Goal: Task Accomplishment & Management: Manage account settings

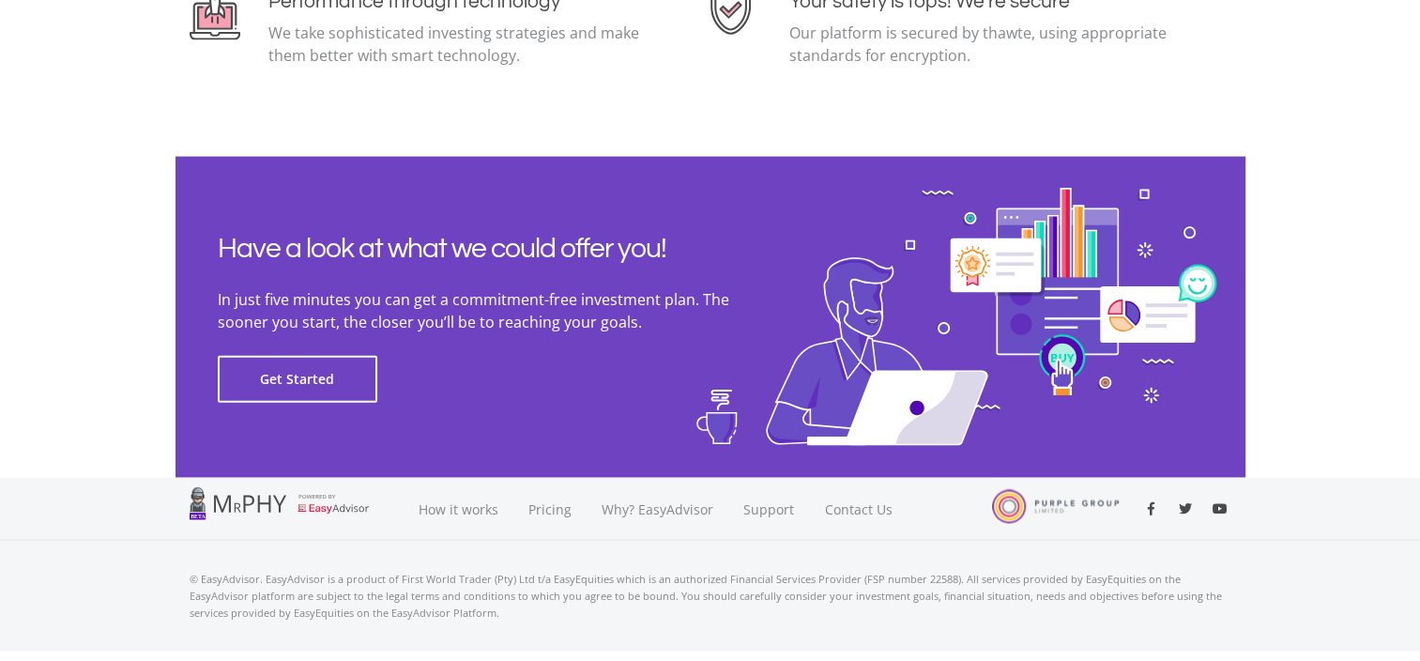
scroll to position [4275, 0]
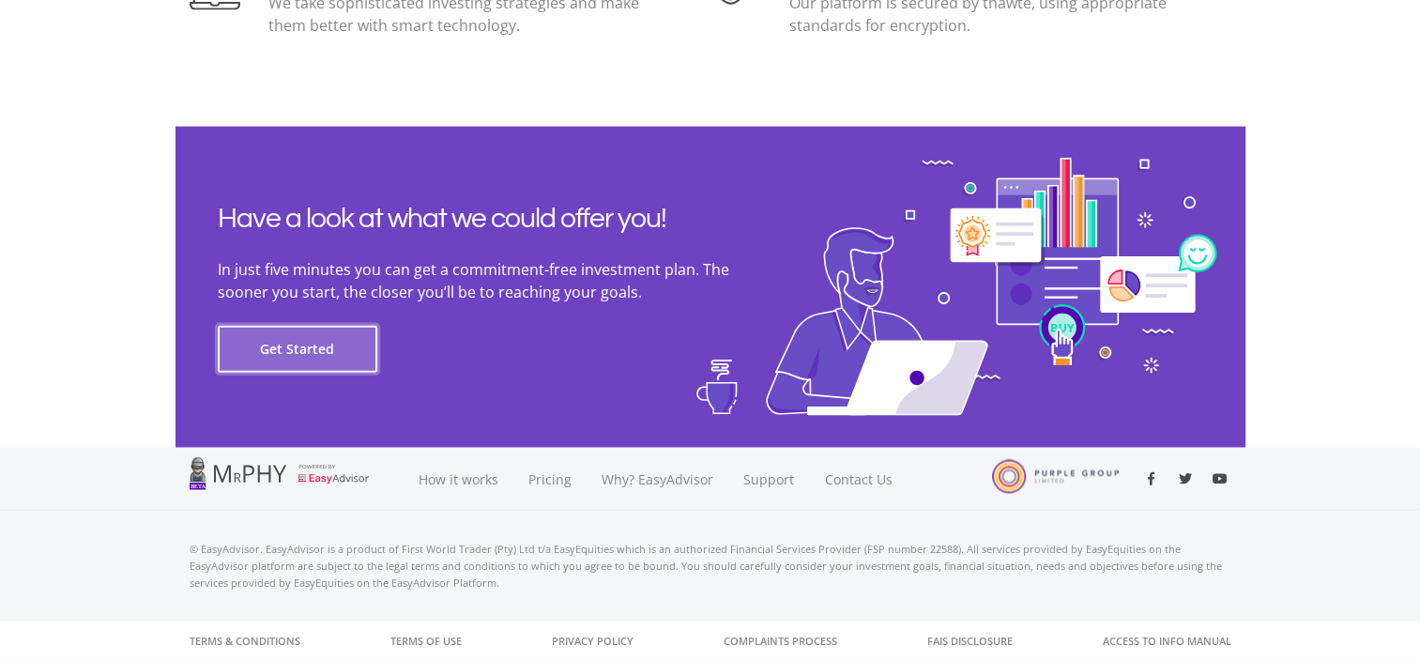
click at [279, 355] on button "Get Started" at bounding box center [298, 349] width 160 height 47
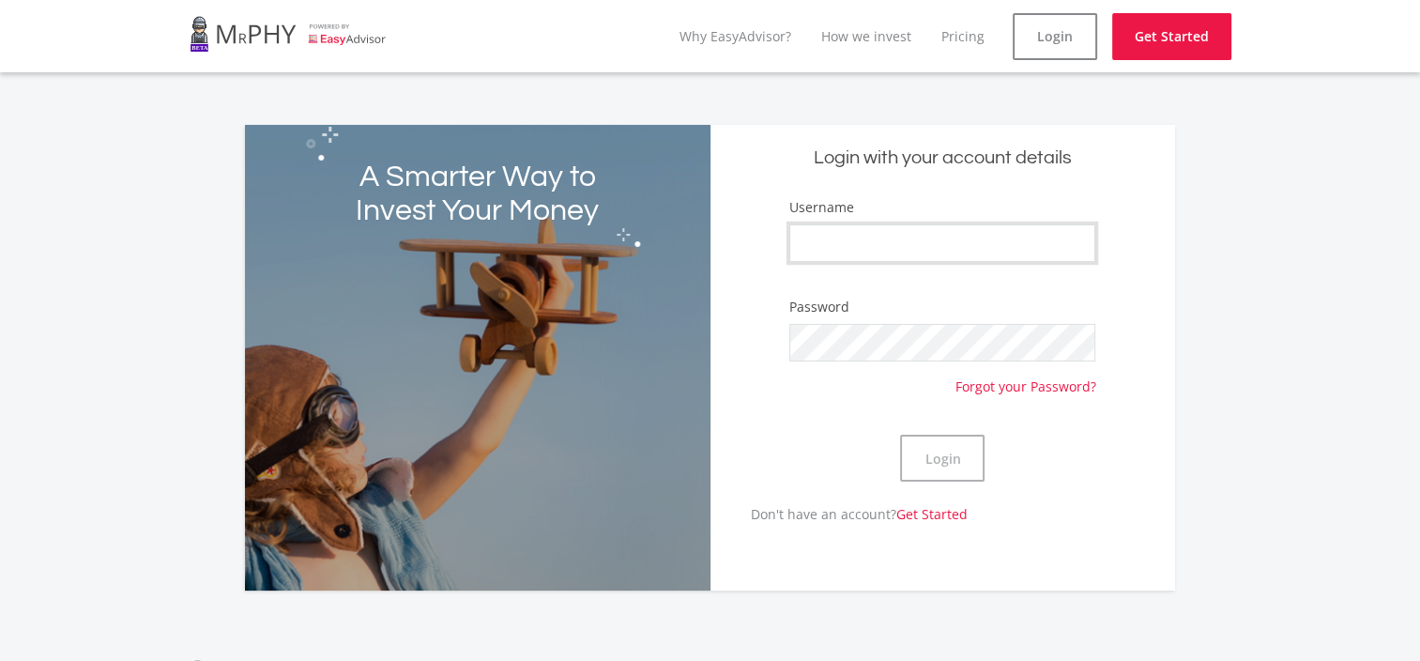
click at [905, 247] on input "Username" at bounding box center [942, 243] width 306 height 38
type input "[PERSON_NAME][EMAIL_ADDRESS][DOMAIN_NAME]"
click at [953, 460] on button "Login" at bounding box center [942, 457] width 84 height 47
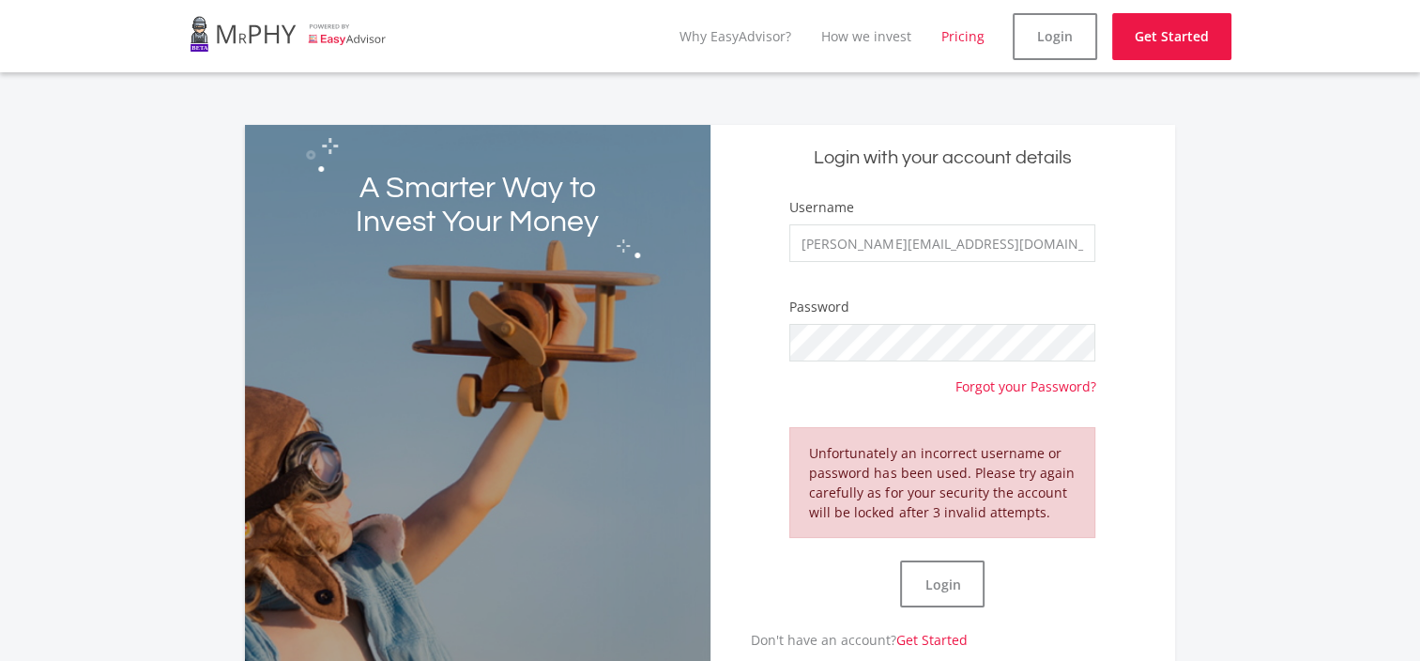
click at [957, 34] on link "Pricing" at bounding box center [962, 36] width 43 height 18
click at [868, 33] on link "How we invest" at bounding box center [866, 36] width 90 height 18
click at [745, 38] on link "Why EasyAdvisor?" at bounding box center [735, 36] width 112 height 18
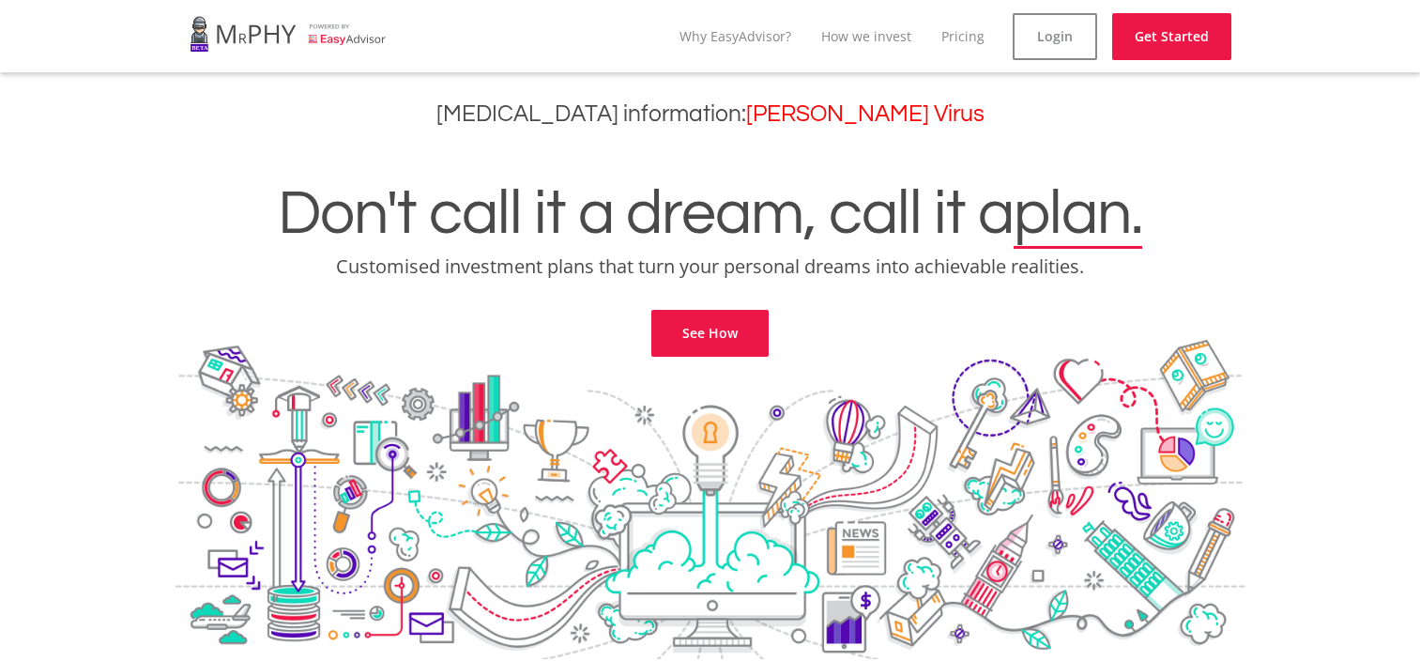
scroll to position [3434, 0]
